Goal: Book appointment/travel/reservation

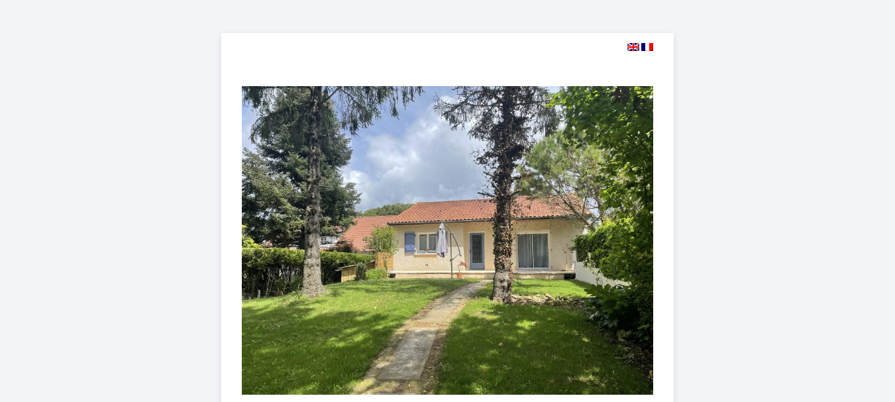
select select
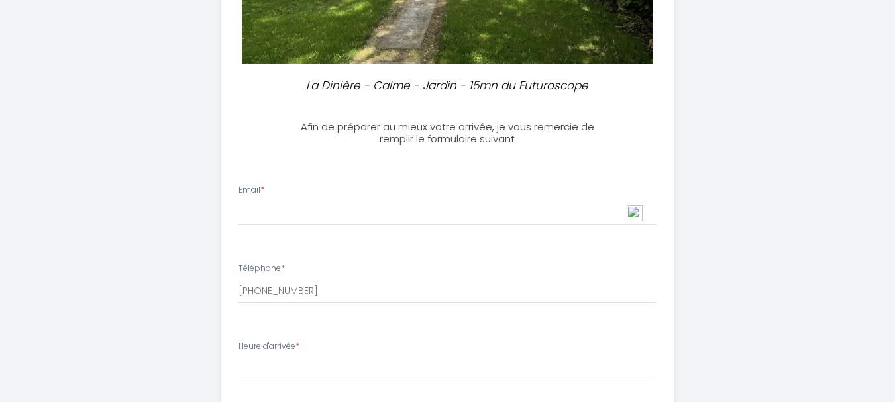
scroll to position [398, 0]
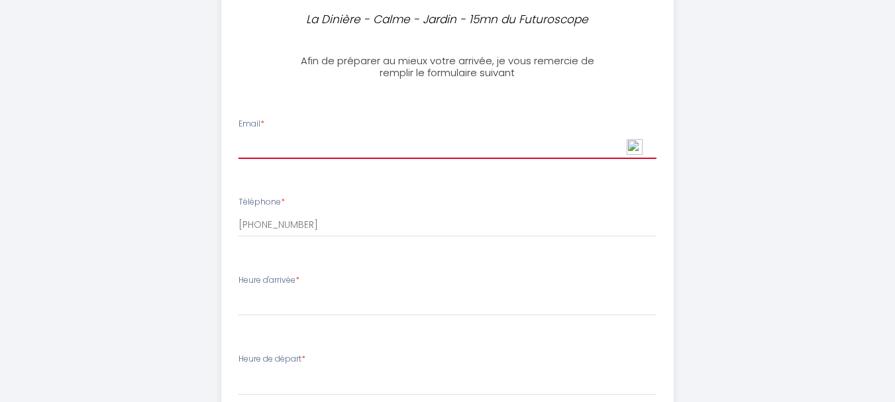
click at [296, 145] on input "Email *" at bounding box center [448, 147] width 418 height 24
type input "[EMAIL_ADDRESS][DOMAIN_NAME]"
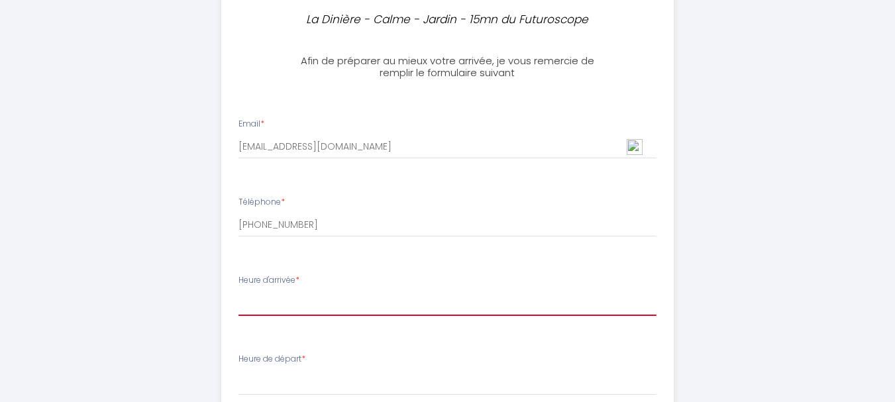
click at [368, 303] on select "17:00 17:30 18:00 18:30 19:00 19:30 20:00 20:30 21:00 21:30 22:00 22:30 23:00 2…" at bounding box center [448, 303] width 418 height 25
click at [239, 291] on select "17:00 17:30 18:00 18:30 19:00 19:30 20:00 20:30 21:00 21:30 22:00 22:30 23:00 2…" at bounding box center [448, 303] width 418 height 25
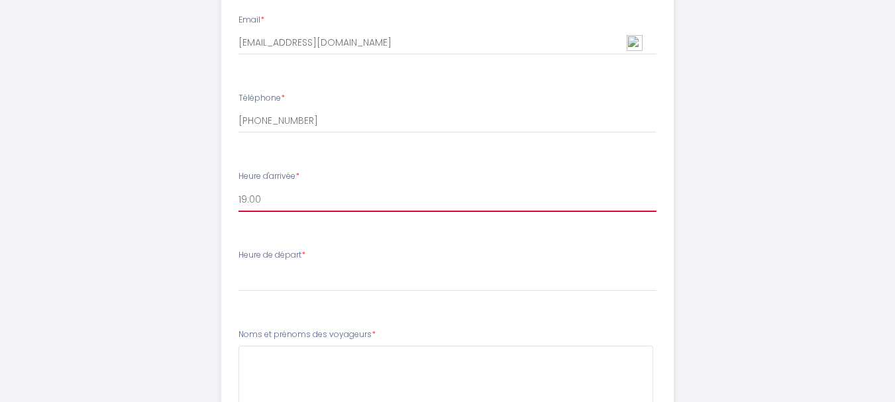
scroll to position [508, 0]
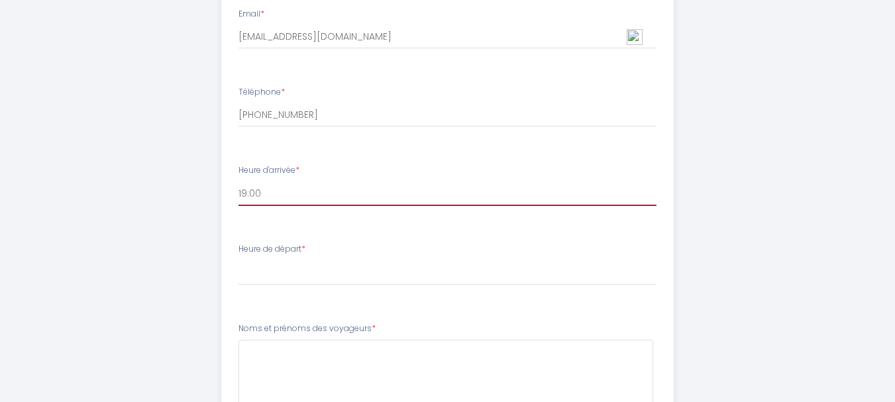
click at [286, 193] on select "17:00 17:30 18:00 18:30 19:00 19:30 20:00 20:30 21:00 21:30 22:00 22:30 23:00 2…" at bounding box center [448, 193] width 418 height 25
click at [239, 181] on select "17:00 17:30 18:00 18:30 19:00 19:30 20:00 20:30 21:00 21:30 22:00 22:30 23:00 2…" at bounding box center [448, 193] width 418 height 25
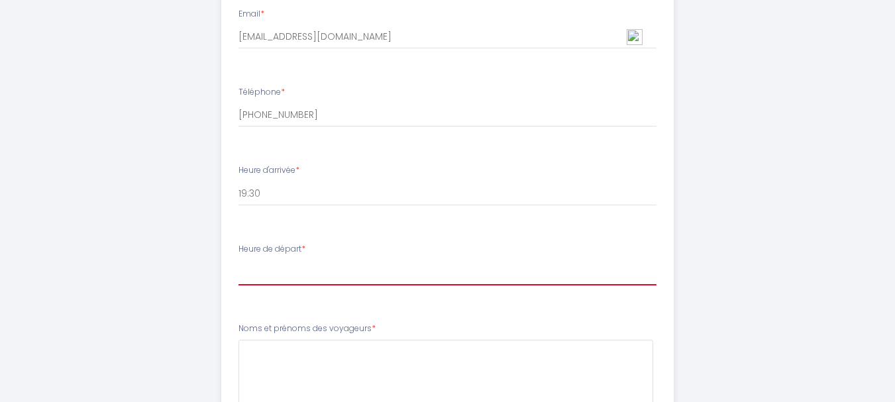
click at [258, 274] on select "00:00 00:30 01:00 01:30 02:00 02:30 03:00 03:30 04:00 04:30 05:00 05:30 06:00 0…" at bounding box center [448, 272] width 418 height 25
click at [121, 145] on div "La Dinière - Calme - Jardin - 15mn du Futuroscope Afin de préparer au mieux vot…" at bounding box center [448, 79] width 678 height 1175
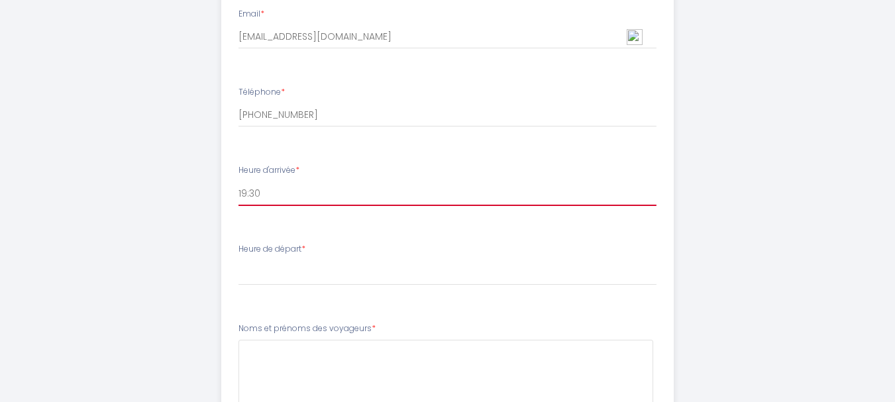
click at [275, 193] on select "17:00 17:30 18:00 18:30 19:00 19:30 20:00 20:30 21:00 21:30 22:00 22:30 23:00 2…" at bounding box center [448, 193] width 418 height 25
select select "20:00"
click at [239, 181] on select "17:00 17:30 18:00 18:30 19:00 19:30 20:00 20:30 21:00 21:30 22:00 22:30 23:00 2…" at bounding box center [448, 193] width 418 height 25
click at [280, 199] on select "17:00 17:30 18:00 18:30 19:00 19:30 20:00 20:30 21:00 21:30 22:00 22:30 23:00 2…" at bounding box center [448, 193] width 418 height 25
click at [239, 181] on select "17:00 17:30 18:00 18:30 19:00 19:30 20:00 20:30 21:00 21:30 22:00 22:30 23:00 2…" at bounding box center [448, 193] width 418 height 25
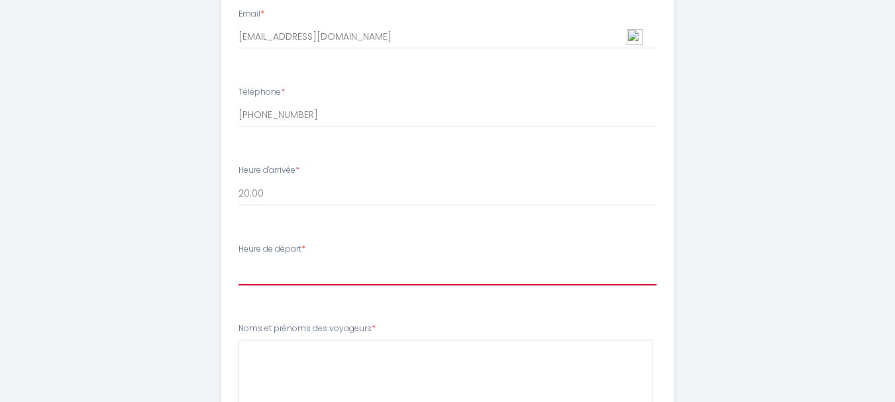
click at [280, 284] on select "00:00 00:30 01:00 01:30 02:00 02:30 03:00 03:30 04:00 04:30 05:00 05:30 06:00 0…" at bounding box center [448, 272] width 418 height 25
select select "10:00"
click at [239, 260] on select "00:00 00:30 01:00 01:30 02:00 02:30 03:00 03:30 04:00 04:30 05:00 05:30 06:00 0…" at bounding box center [448, 272] width 418 height 25
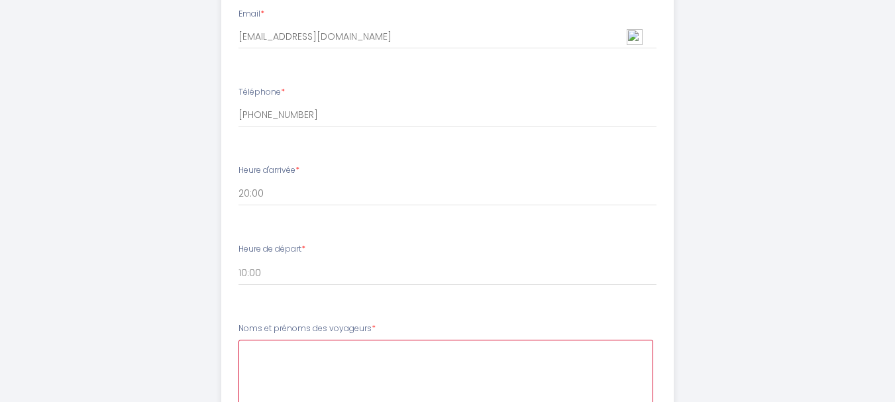
click at [343, 361] on voyageurs4 at bounding box center [446, 380] width 415 height 80
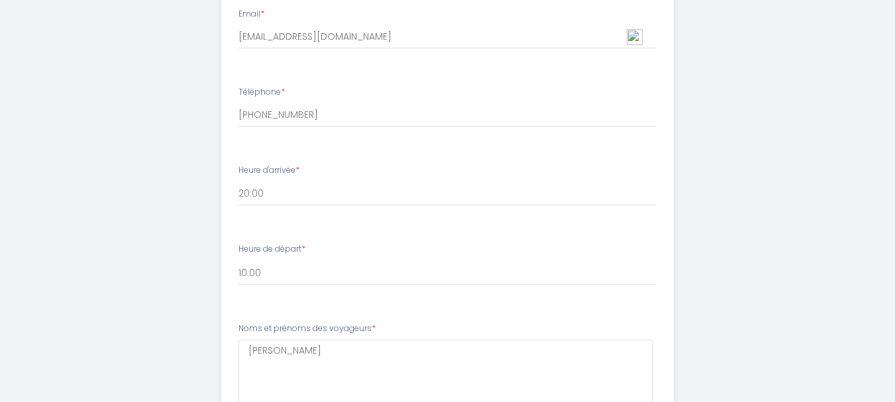
scroll to position [773, 0]
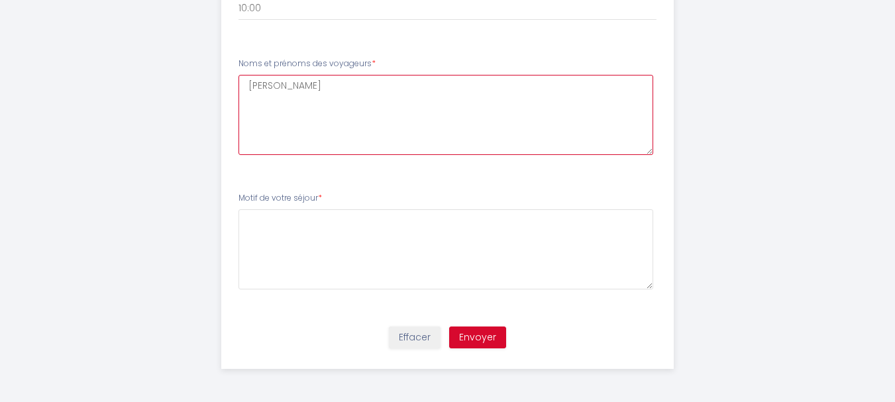
click at [403, 84] on voyageurs4 "[PERSON_NAME]" at bounding box center [446, 115] width 415 height 80
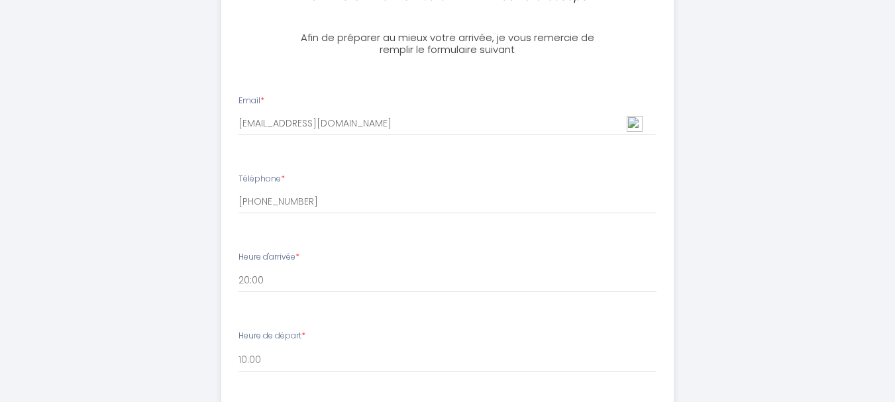
scroll to position [375, 0]
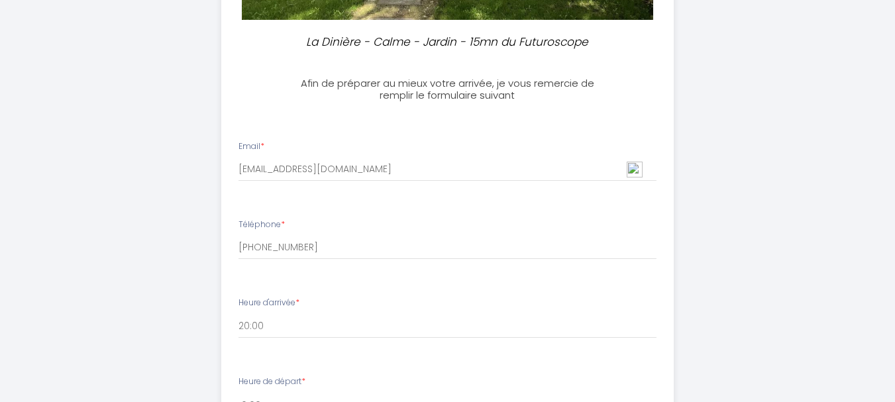
type voyageurs4 "kaiser [PERSON_NAME] [PERSON_NAME] [PERSON_NAME] [PERSON_NAME] [PERSON_NAME]"
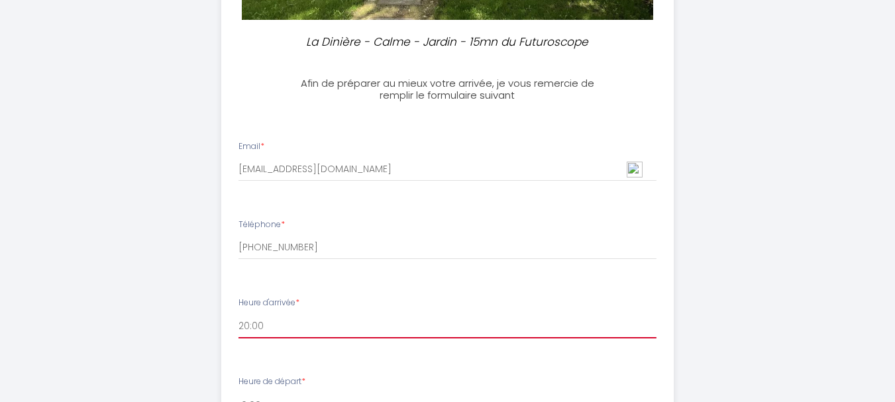
click at [276, 333] on select "17:00 17:30 18:00 18:30 19:00 19:30 20:00 20:30 21:00 21:30 22:00 22:30 23:00 2…" at bounding box center [448, 325] width 418 height 25
select select "19:30"
click at [239, 313] on select "17:00 17:30 18:00 18:30 19:00 19:30 20:00 20:30 21:00 21:30 22:00 22:30 23:00 2…" at bounding box center [448, 325] width 418 height 25
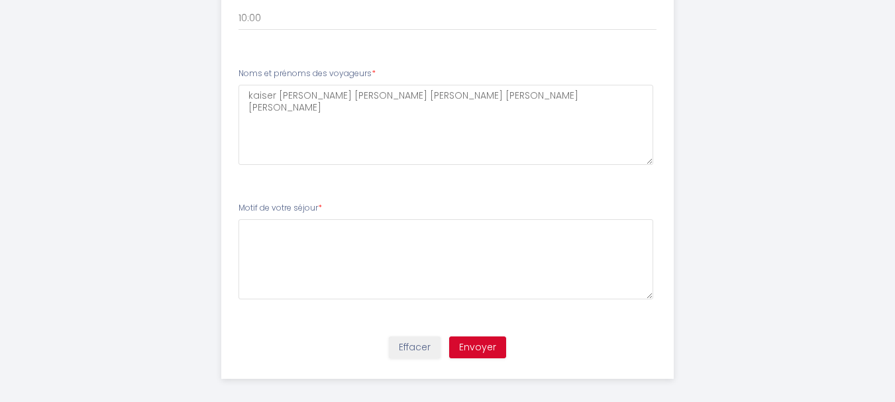
scroll to position [773, 0]
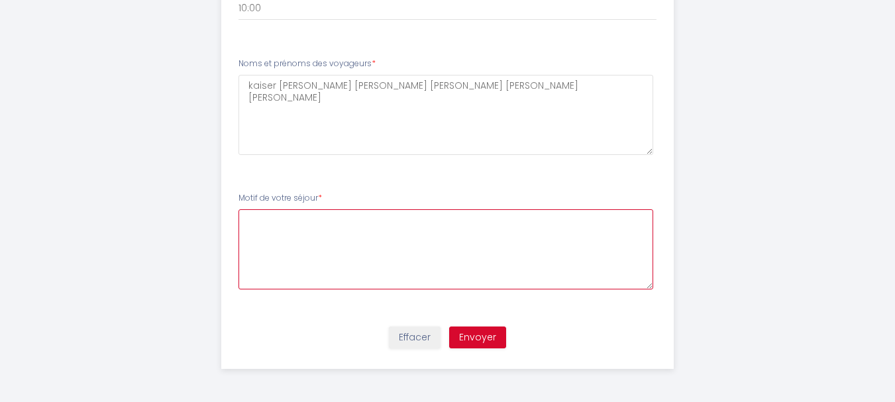
click at [291, 231] on séjour5 at bounding box center [446, 249] width 415 height 80
drag, startPoint x: 311, startPoint y: 223, endPoint x: 325, endPoint y: 244, distance: 25.6
click at [312, 225] on séjour5 "week end aub futuroscope" at bounding box center [446, 249] width 415 height 80
type séjour5 "week end au futuroscope"
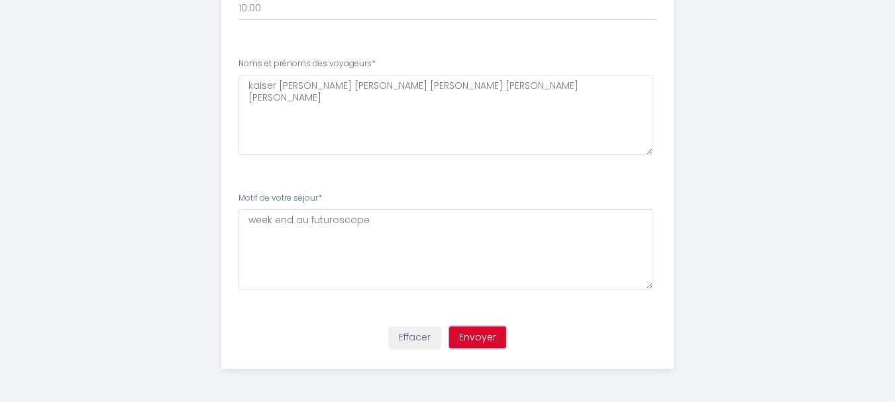
click at [467, 339] on button "Envoyer" at bounding box center [477, 338] width 57 height 23
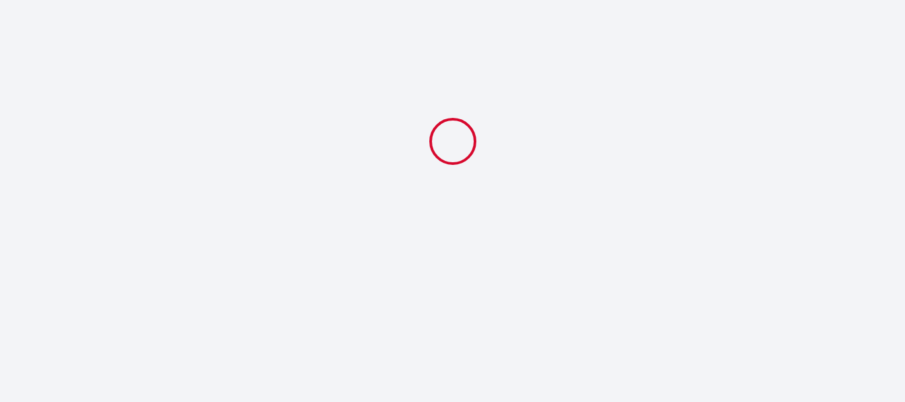
select select "19:30"
select select "10:00"
